Goal: Book appointment/travel/reservation

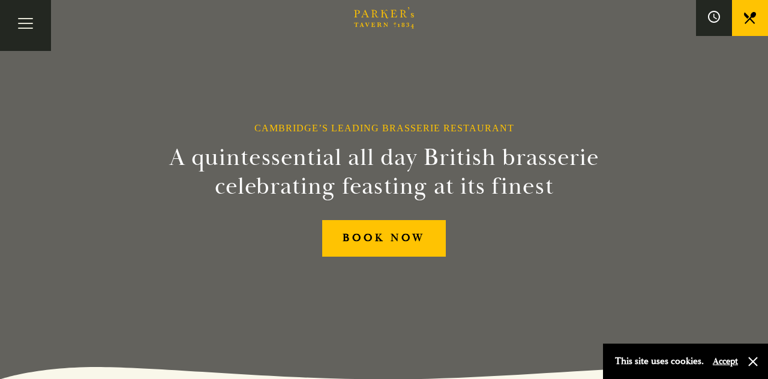
click at [422, 257] on link "BOOK NOW" at bounding box center [384, 238] width 124 height 37
click at [33, 32] on button "Toggle navigation" at bounding box center [25, 25] width 51 height 51
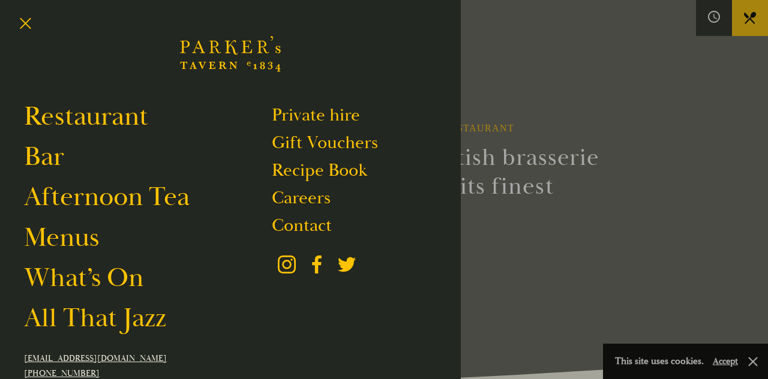
click at [124, 202] on link "Afternoon Tea" at bounding box center [107, 197] width 166 height 34
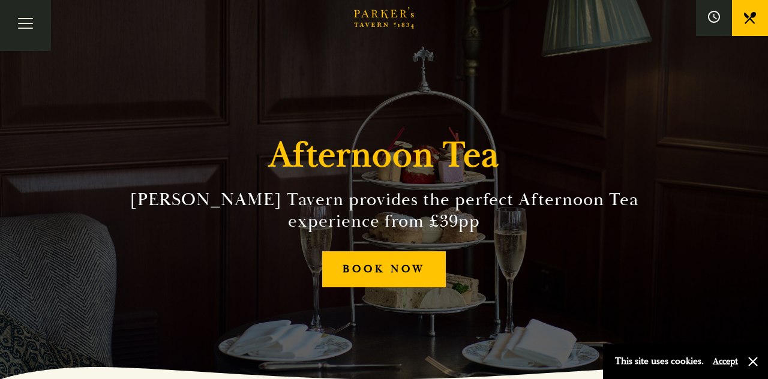
click at [384, 288] on link "BOOK NOW" at bounding box center [384, 269] width 124 height 37
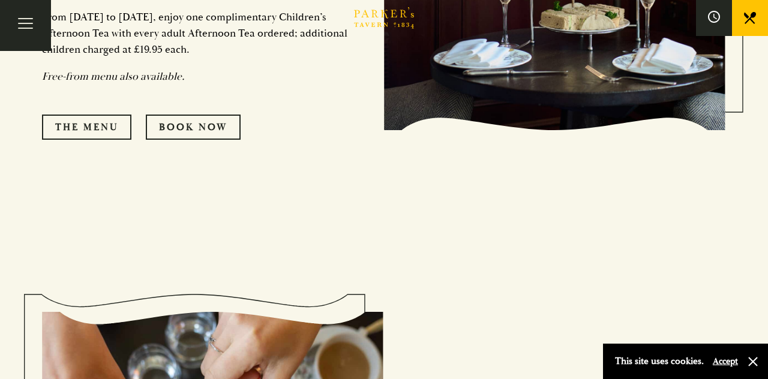
scroll to position [752, 0]
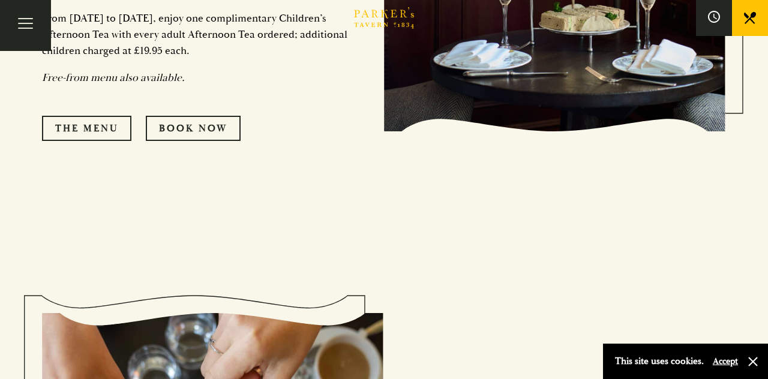
click at [98, 141] on link "The Menu" at bounding box center [86, 128] width 89 height 25
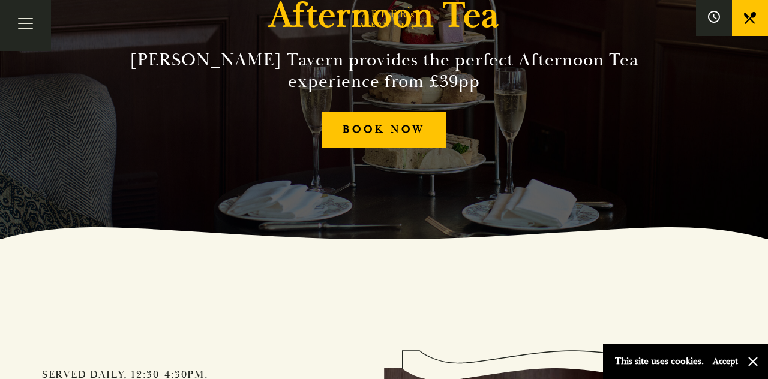
scroll to position [139, 0]
